Goal: Find specific page/section: Find specific page/section

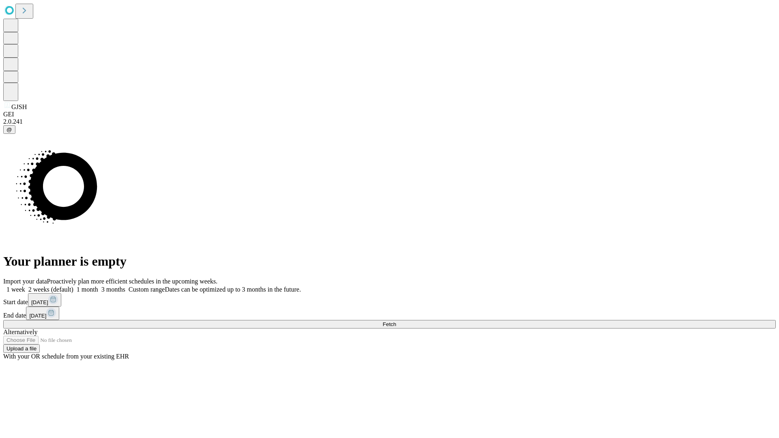
click at [396, 321] on span "Fetch" at bounding box center [388, 324] width 13 height 6
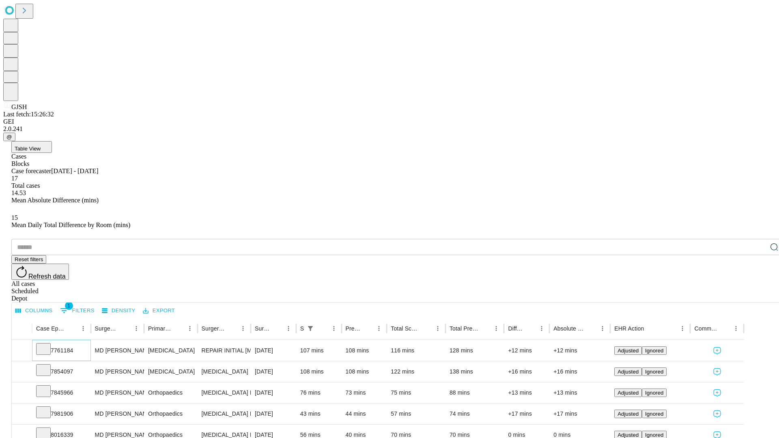
click at [47, 344] on icon at bounding box center [43, 348] width 8 height 8
